Goal: Information Seeking & Learning: Learn about a topic

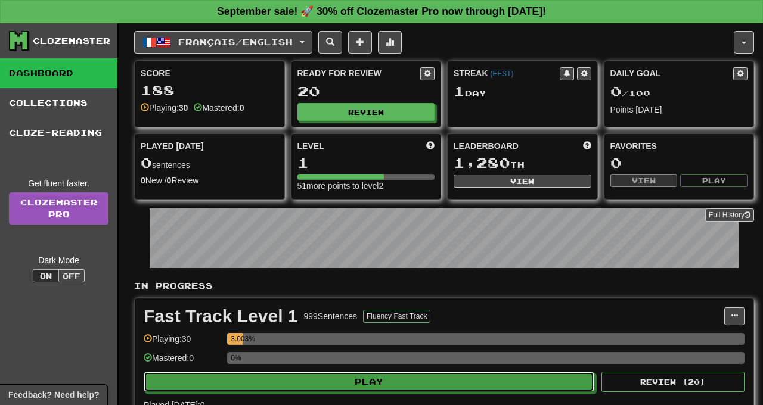
click at [490, 382] on button "Play" at bounding box center [369, 382] width 450 height 20
select select "**"
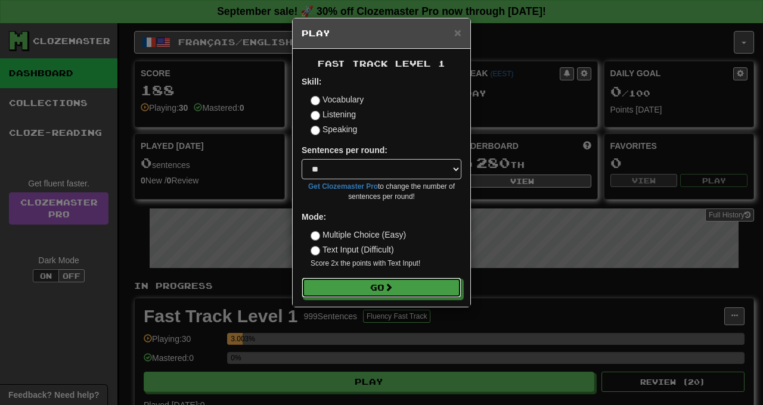
click at [428, 296] on button "Go" at bounding box center [381, 288] width 160 height 20
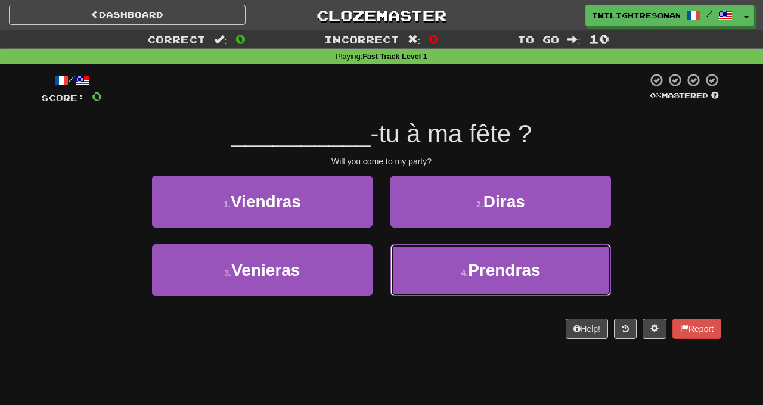
click at [516, 269] on span "Prendras" at bounding box center [504, 270] width 72 height 18
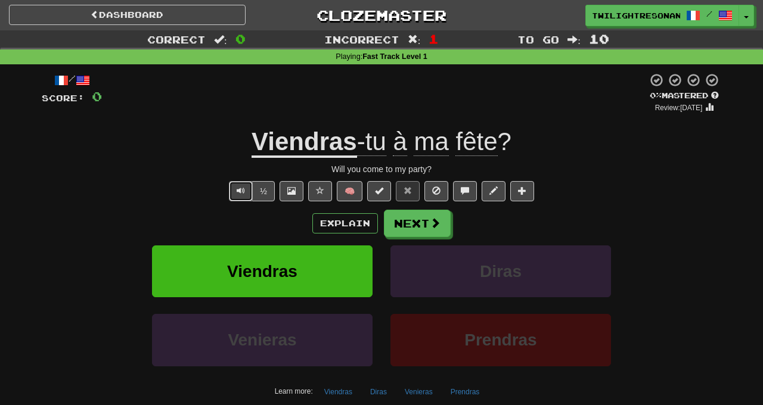
click at [237, 194] on button "Text-to-speech controls" at bounding box center [241, 191] width 24 height 20
click at [437, 227] on span at bounding box center [435, 222] width 11 height 11
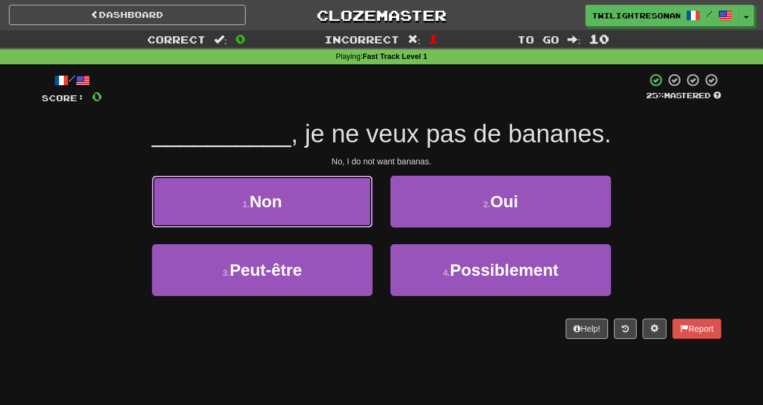
click at [193, 191] on button "1 . Non" at bounding box center [262, 202] width 220 height 52
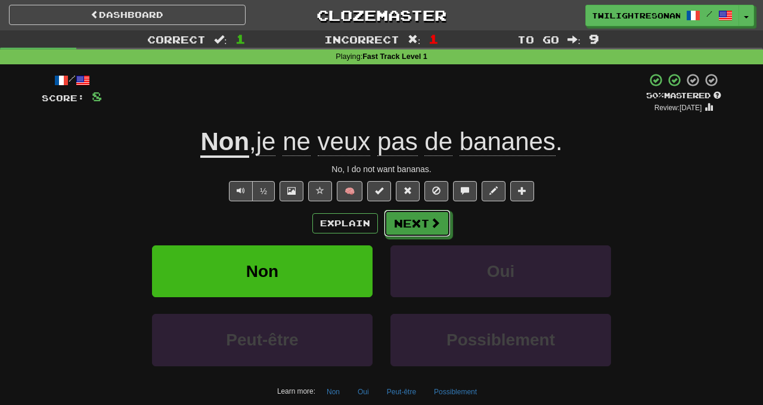
click at [422, 223] on button "Next" at bounding box center [417, 223] width 67 height 27
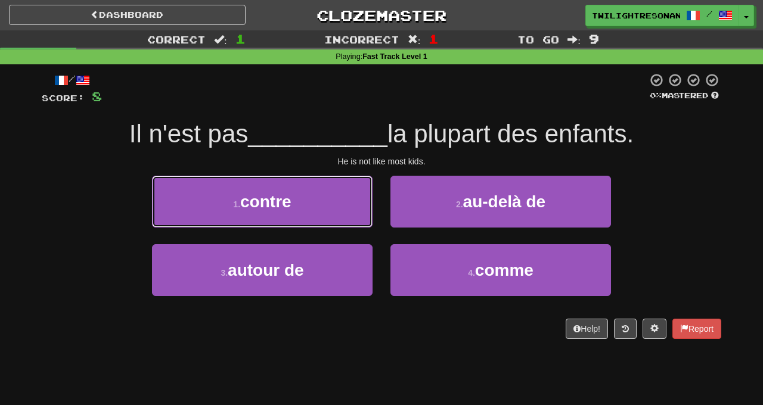
click at [340, 201] on button "1 . contre" at bounding box center [262, 202] width 220 height 52
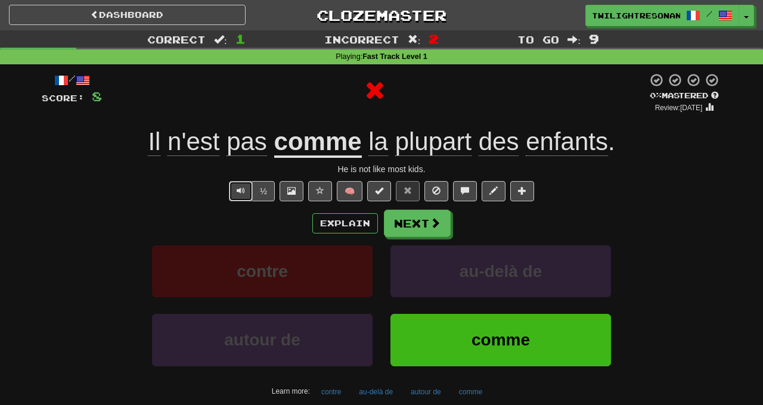
click at [235, 195] on button "Text-to-speech controls" at bounding box center [241, 191] width 24 height 20
click at [235, 194] on button "Text-to-speech controls" at bounding box center [241, 191] width 24 height 20
click at [423, 226] on button "Next" at bounding box center [417, 223] width 67 height 27
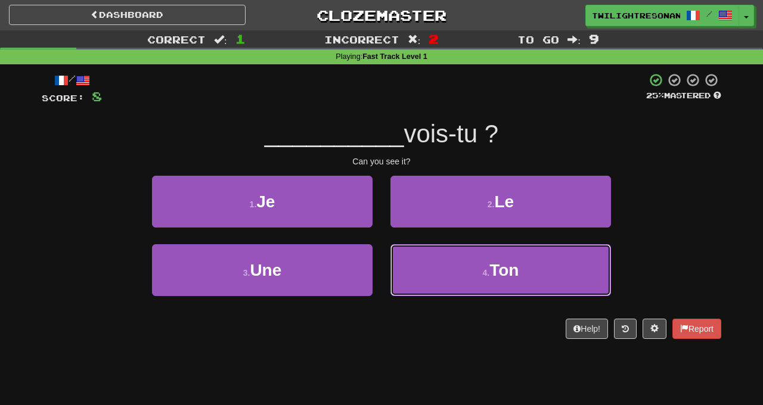
click at [520, 269] on button "4 . Ton" at bounding box center [500, 270] width 220 height 52
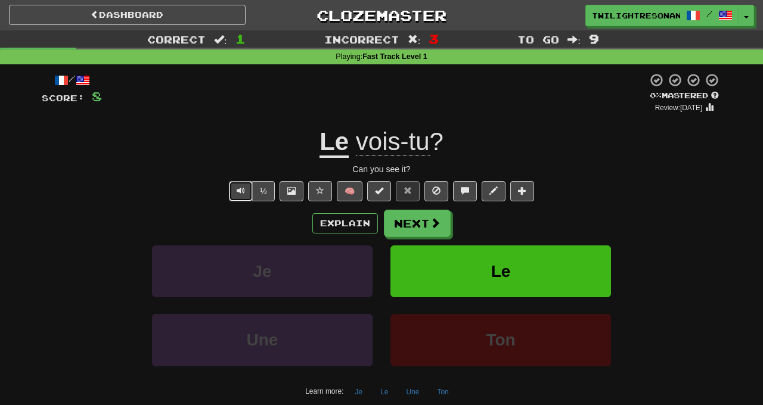
click at [236, 191] on button "Text-to-speech controls" at bounding box center [241, 191] width 24 height 20
click at [436, 219] on span at bounding box center [435, 222] width 11 height 11
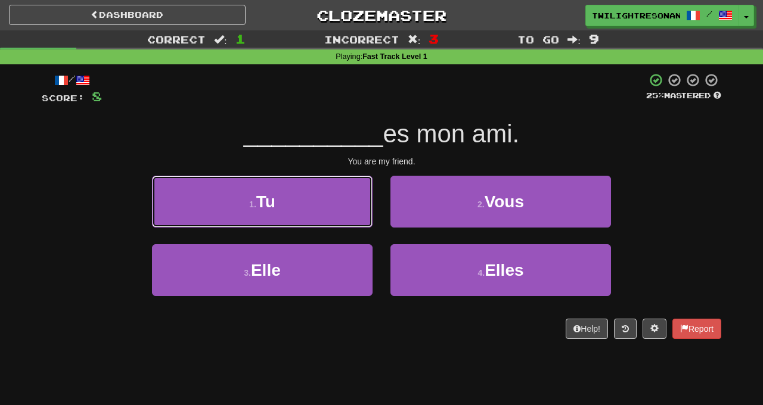
click at [337, 203] on button "1 . Tu" at bounding box center [262, 202] width 220 height 52
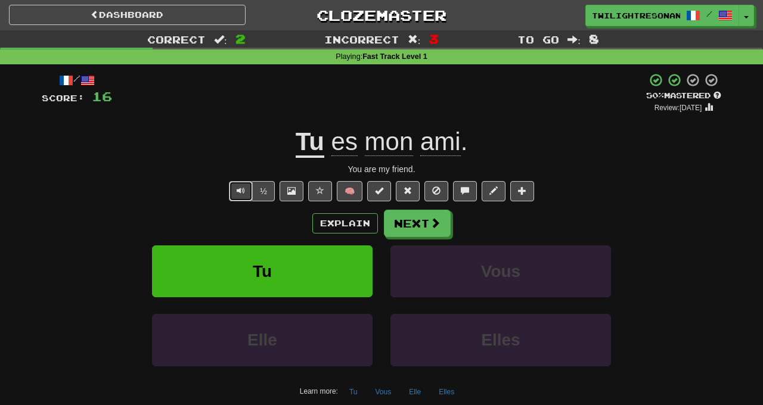
click at [238, 197] on button "Text-to-speech controls" at bounding box center [241, 191] width 24 height 20
click at [423, 213] on button "Next" at bounding box center [417, 223] width 67 height 27
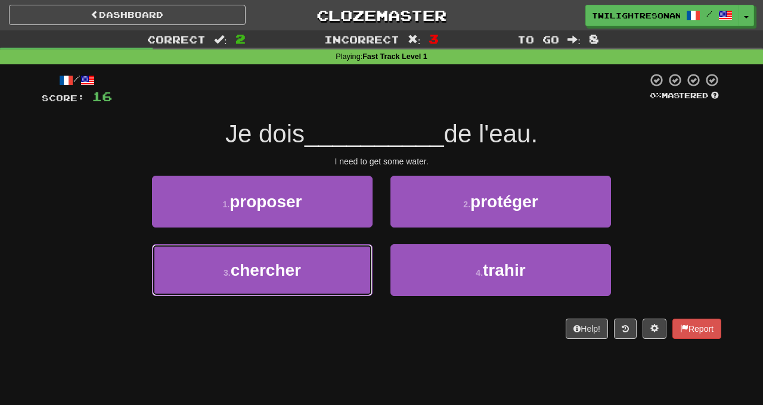
click at [314, 265] on button "3 . chercher" at bounding box center [262, 270] width 220 height 52
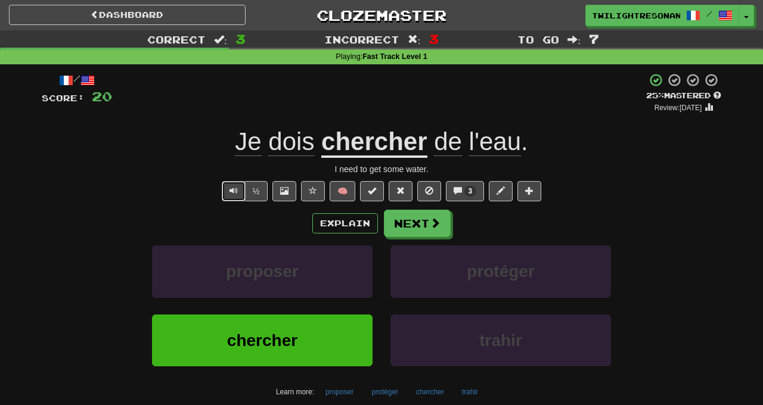
click at [238, 190] on span "Text-to-speech controls" at bounding box center [233, 190] width 8 height 8
click at [423, 222] on button "Next" at bounding box center [417, 223] width 67 height 27
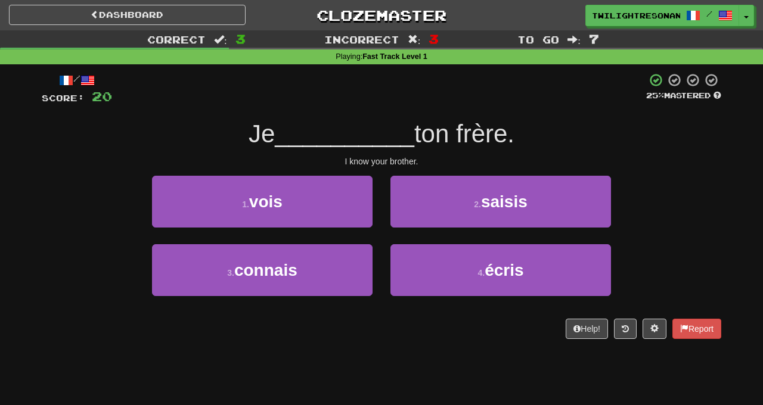
click at [7, 234] on div "Correct : 3 Incorrect : 3 To go : 7 Playing : Fast Track Level 1 / Score: 20 25…" at bounding box center [381, 192] width 763 height 325
click at [297, 203] on button "1 . vois" at bounding box center [262, 202] width 220 height 52
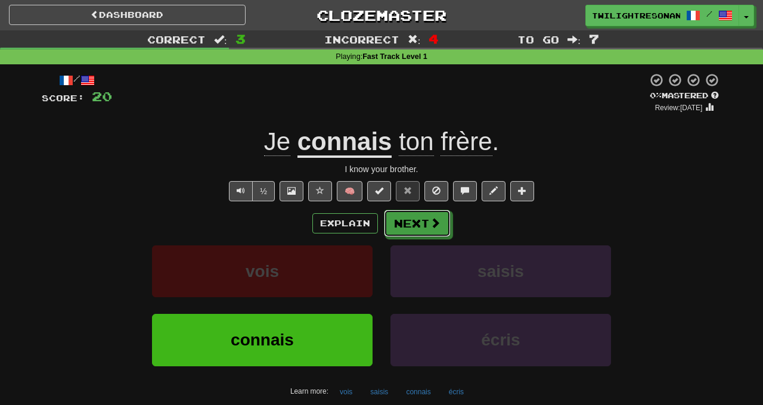
click at [436, 230] on button "Next" at bounding box center [417, 223] width 67 height 27
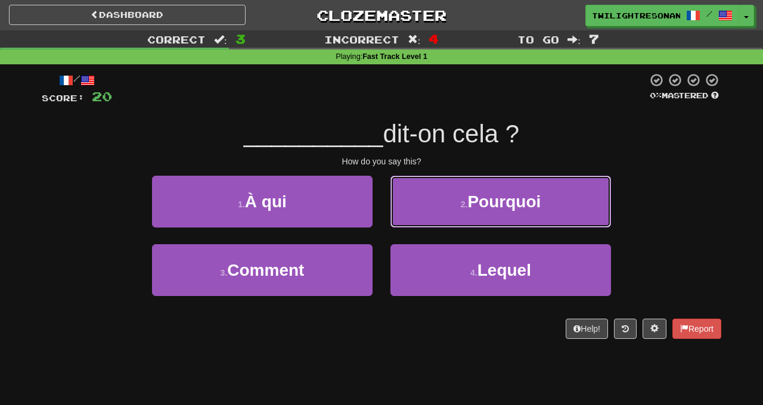
click at [533, 194] on span "Pourquoi" at bounding box center [503, 201] width 73 height 18
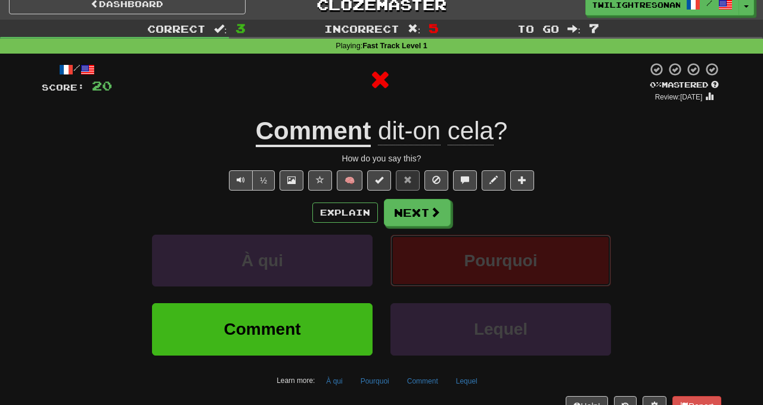
scroll to position [44, 0]
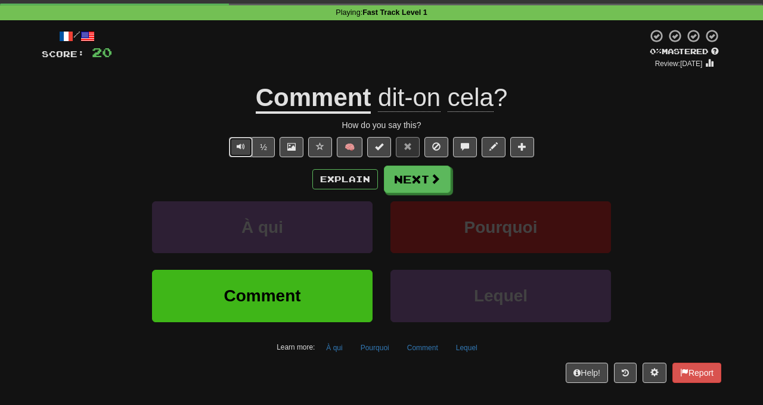
click at [240, 139] on button "Text-to-speech controls" at bounding box center [241, 147] width 24 height 20
click at [440, 169] on button "Next" at bounding box center [417, 179] width 67 height 27
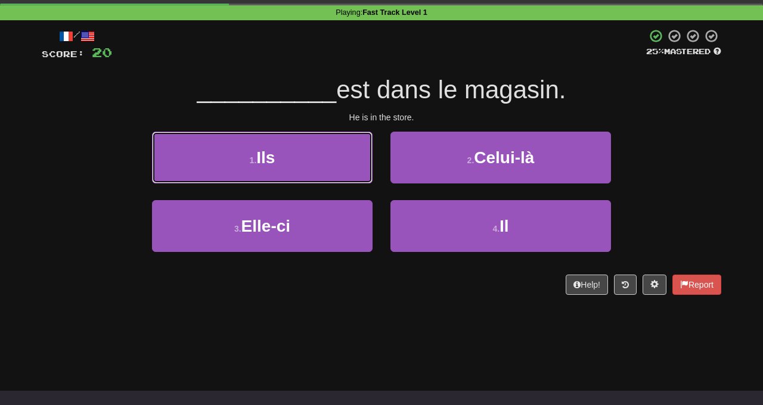
click at [300, 150] on button "1 . Ils" at bounding box center [262, 158] width 220 height 52
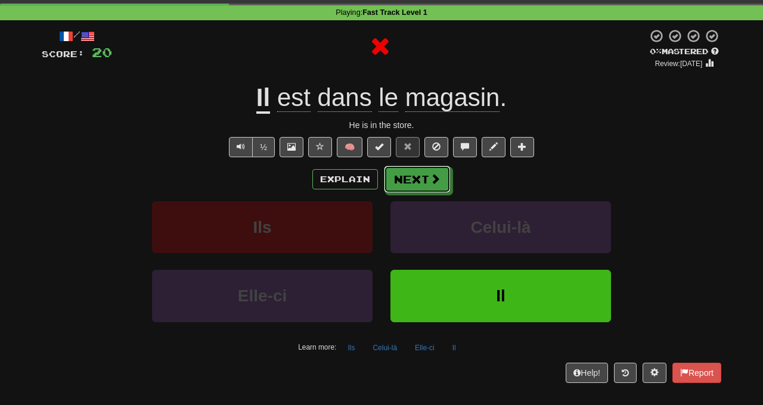
click at [426, 184] on button "Next" at bounding box center [417, 179] width 67 height 27
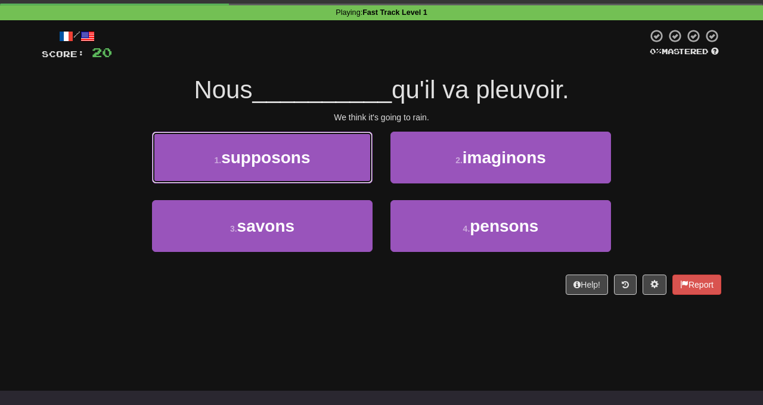
click at [322, 153] on button "1 . supposons" at bounding box center [262, 158] width 220 height 52
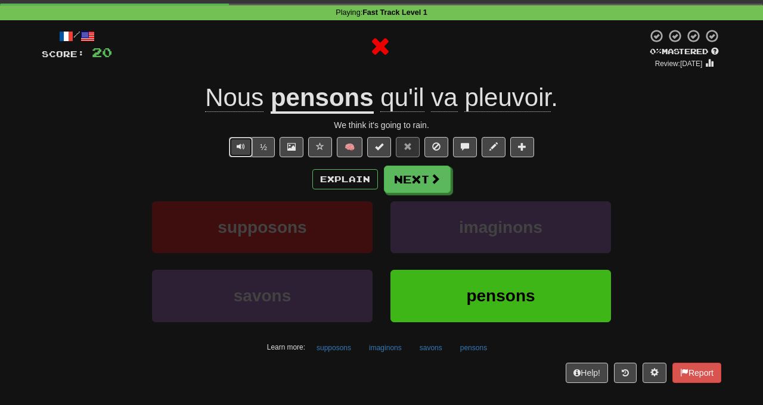
click at [238, 148] on button "Text-to-speech controls" at bounding box center [241, 147] width 24 height 20
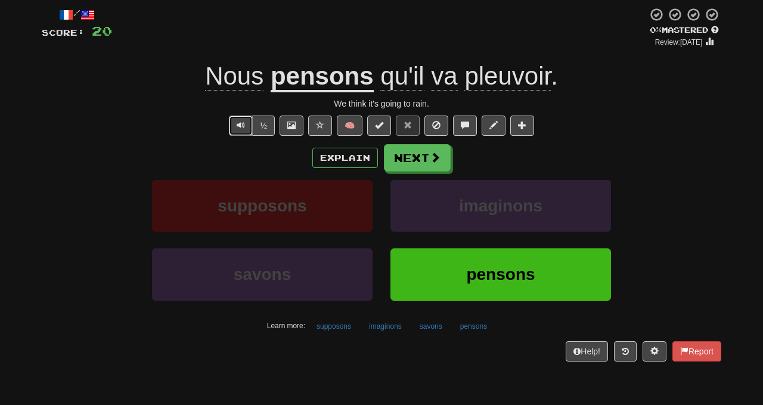
click at [231, 125] on button "Text-to-speech controls" at bounding box center [241, 126] width 24 height 20
click at [236, 127] on button "Text-to-speech controls" at bounding box center [241, 126] width 24 height 20
click at [243, 122] on span "Text-to-speech controls" at bounding box center [241, 125] width 8 height 8
click at [240, 125] on span "Text-to-speech controls" at bounding box center [241, 125] width 8 height 8
click at [406, 158] on button "Next" at bounding box center [417, 157] width 67 height 27
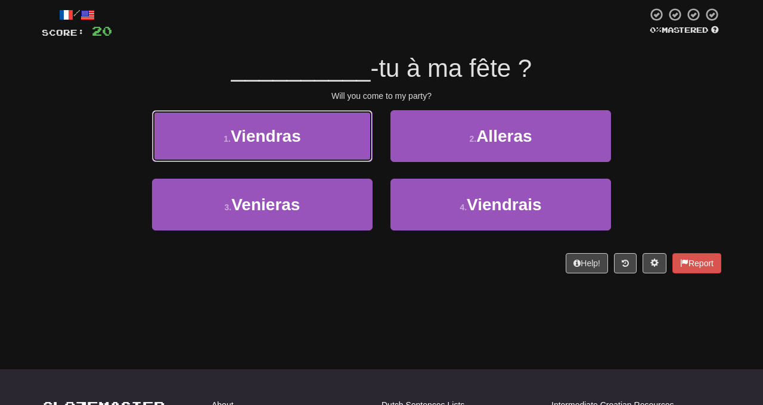
click at [243, 135] on span "Viendras" at bounding box center [266, 136] width 70 height 18
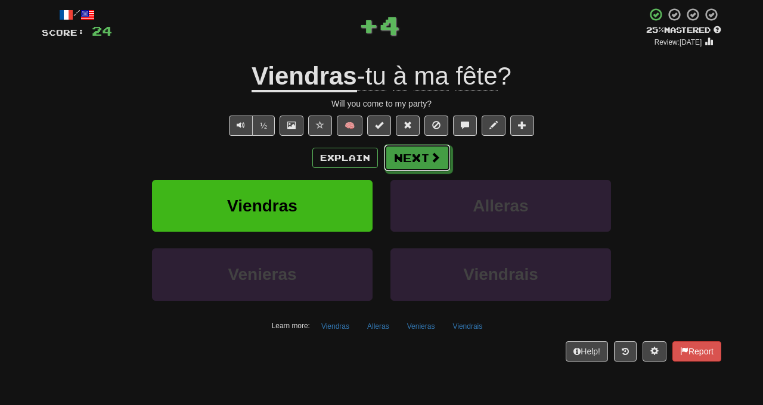
click at [430, 158] on span at bounding box center [435, 157] width 11 height 11
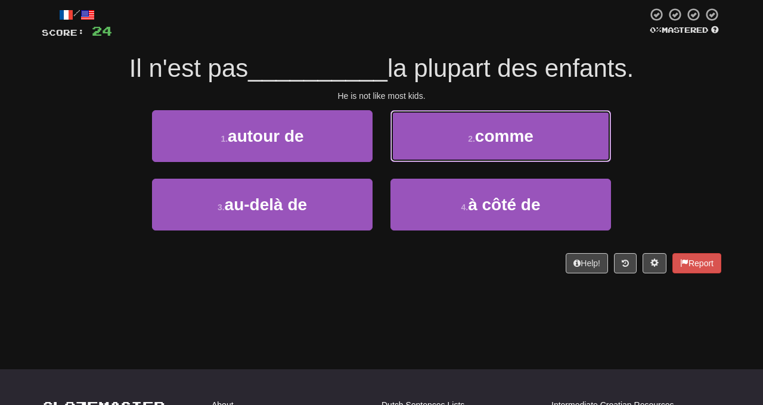
click at [551, 125] on button "2 . comme" at bounding box center [500, 136] width 220 height 52
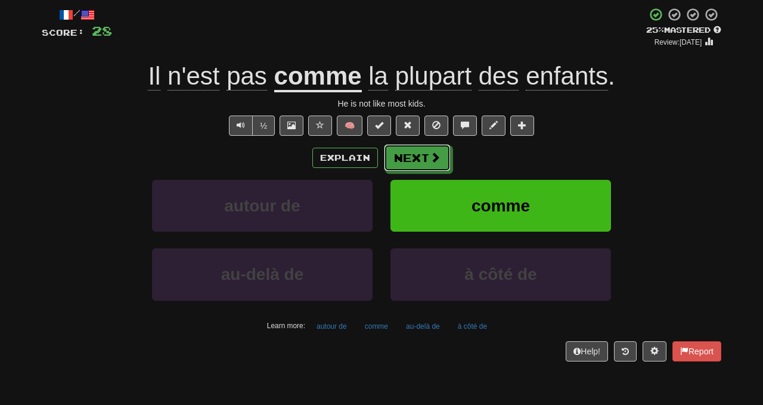
click at [433, 161] on span at bounding box center [435, 157] width 11 height 11
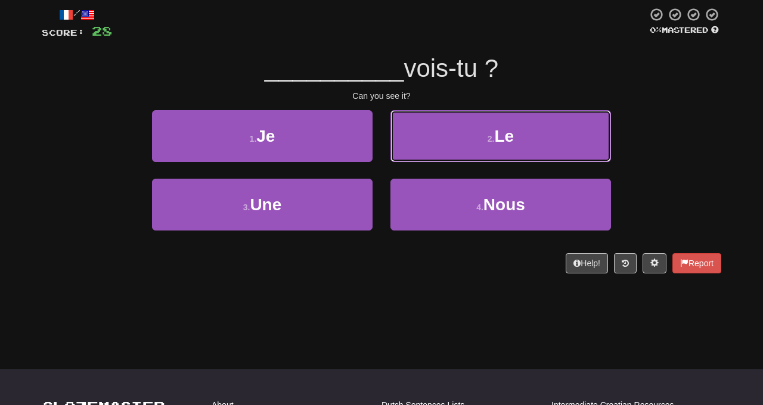
click at [562, 139] on button "2 . Le" at bounding box center [500, 136] width 220 height 52
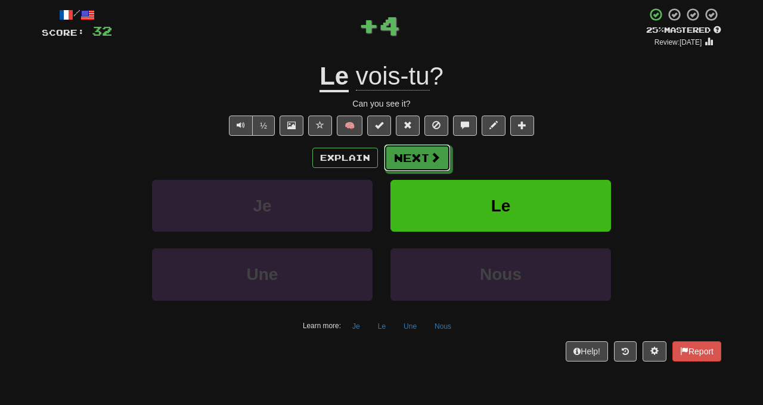
click at [430, 157] on span at bounding box center [435, 157] width 11 height 11
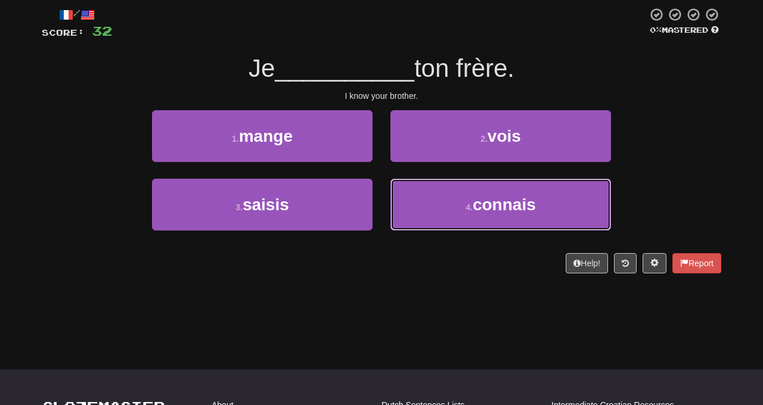
click at [521, 209] on span "connais" at bounding box center [503, 204] width 63 height 18
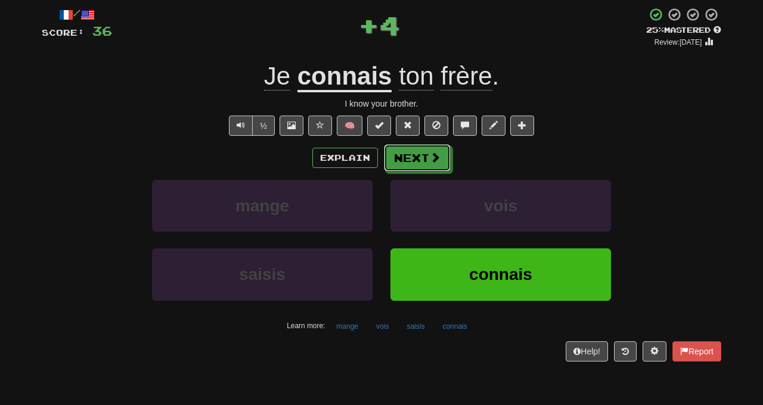
click at [434, 158] on span at bounding box center [435, 157] width 11 height 11
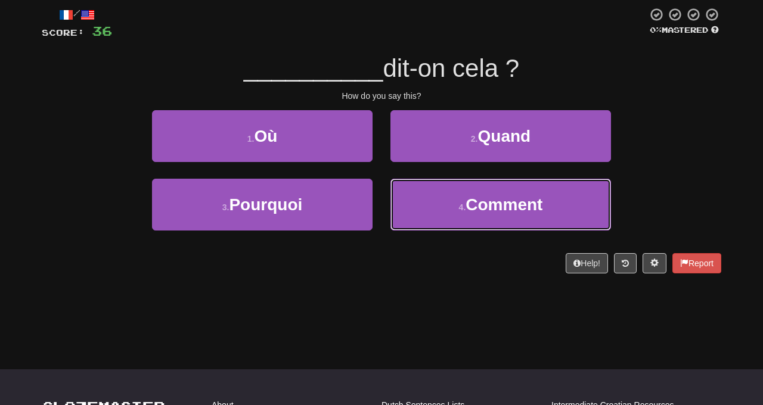
click at [508, 213] on button "4 . Comment" at bounding box center [500, 205] width 220 height 52
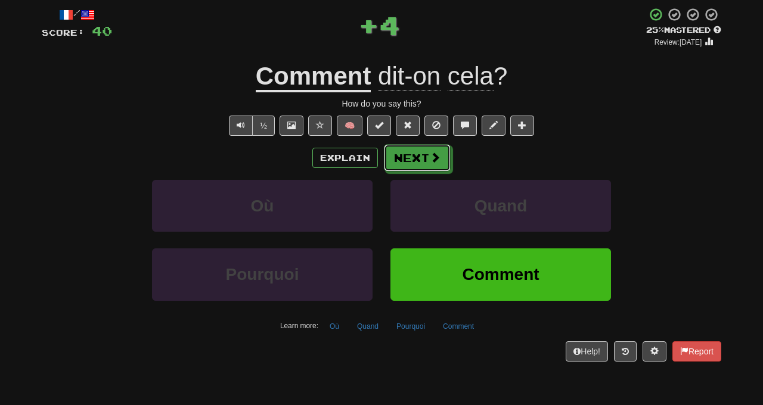
click at [423, 161] on button "Next" at bounding box center [417, 157] width 67 height 27
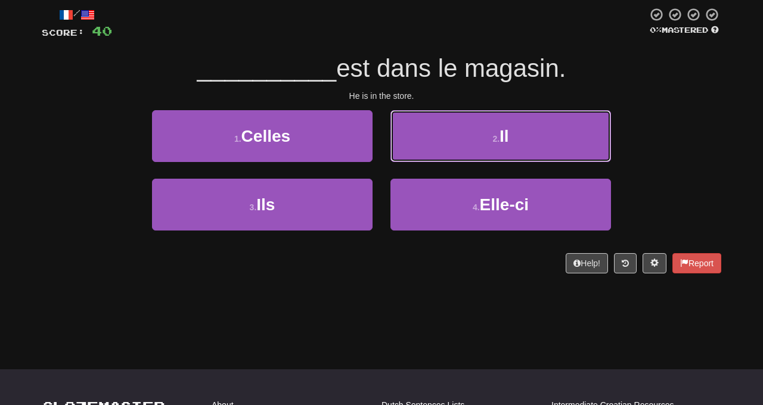
click at [515, 147] on button "2 . Il" at bounding box center [500, 136] width 220 height 52
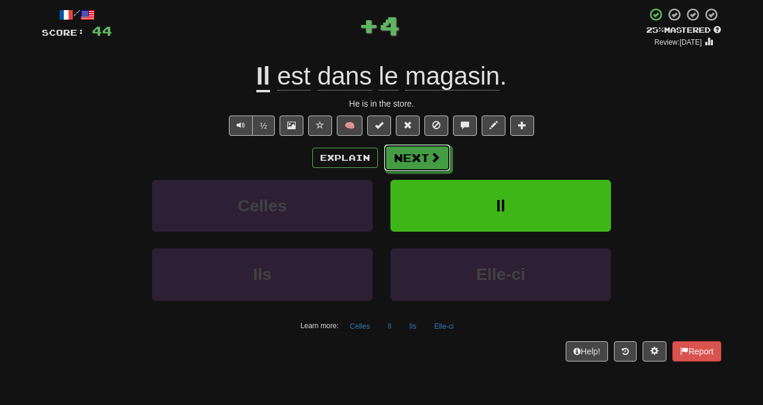
click at [427, 162] on button "Next" at bounding box center [417, 157] width 67 height 27
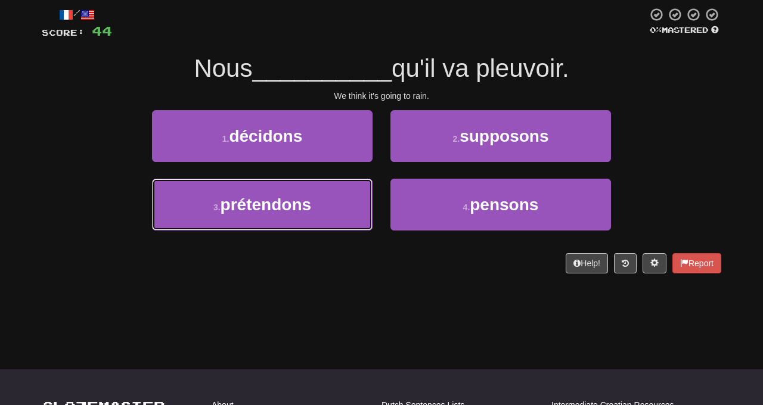
click at [172, 219] on button "3 . prétendons" at bounding box center [262, 205] width 220 height 52
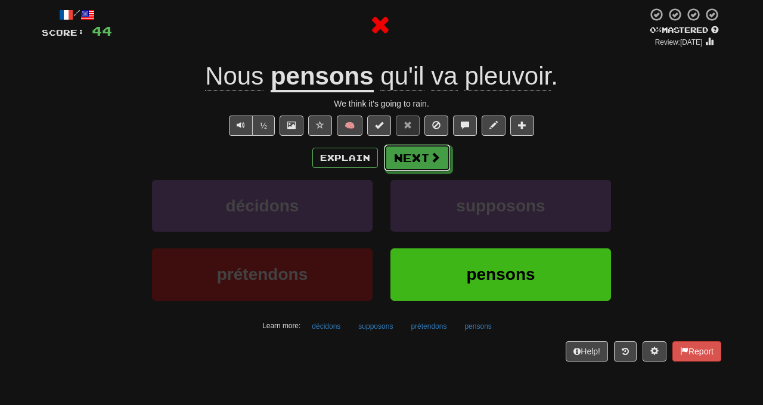
click at [437, 157] on span at bounding box center [435, 157] width 11 height 11
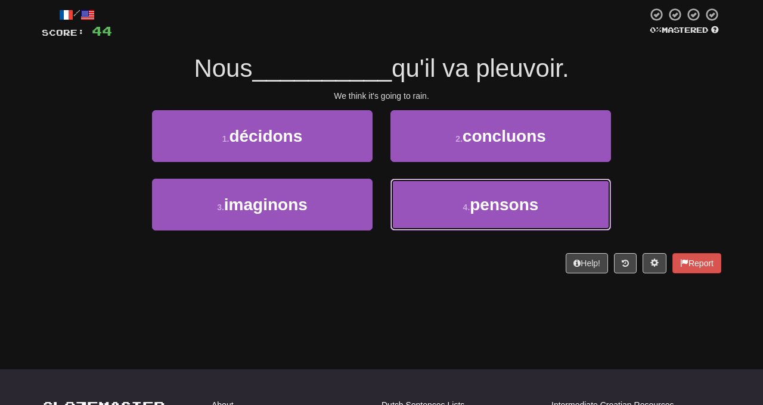
click at [505, 213] on button "4 . pensons" at bounding box center [500, 205] width 220 height 52
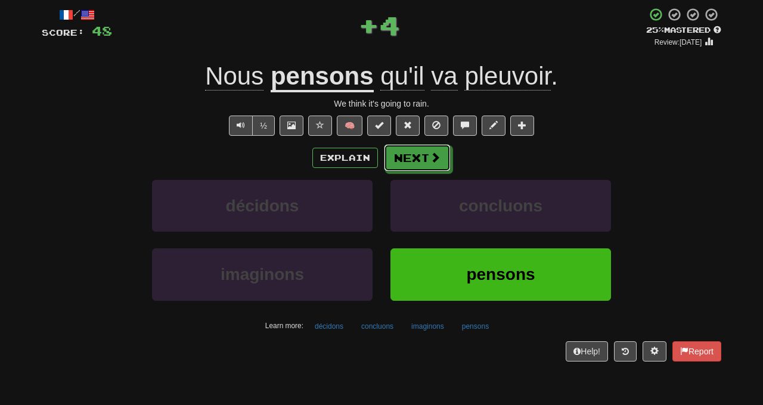
click at [424, 162] on button "Next" at bounding box center [417, 157] width 67 height 27
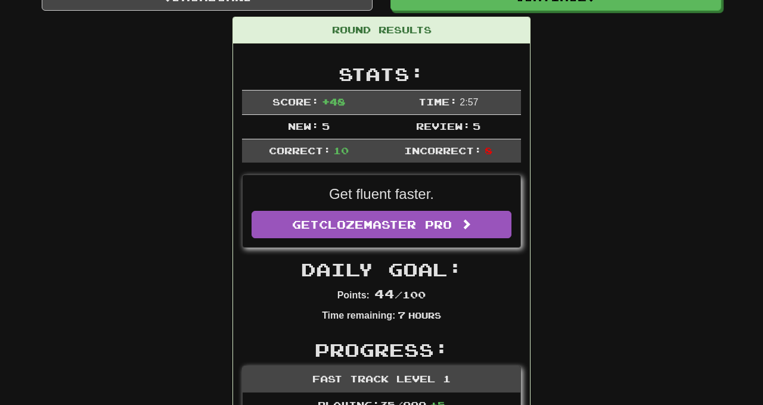
scroll to position [0, 0]
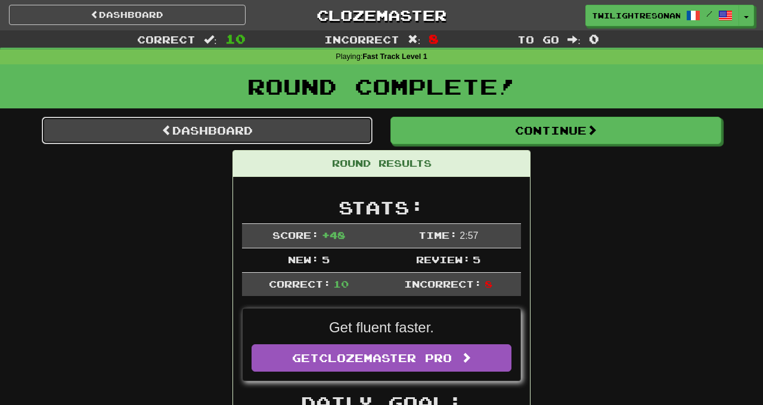
click at [73, 123] on link "Dashboard" at bounding box center [207, 130] width 331 height 27
